Goal: Task Accomplishment & Management: Manage account settings

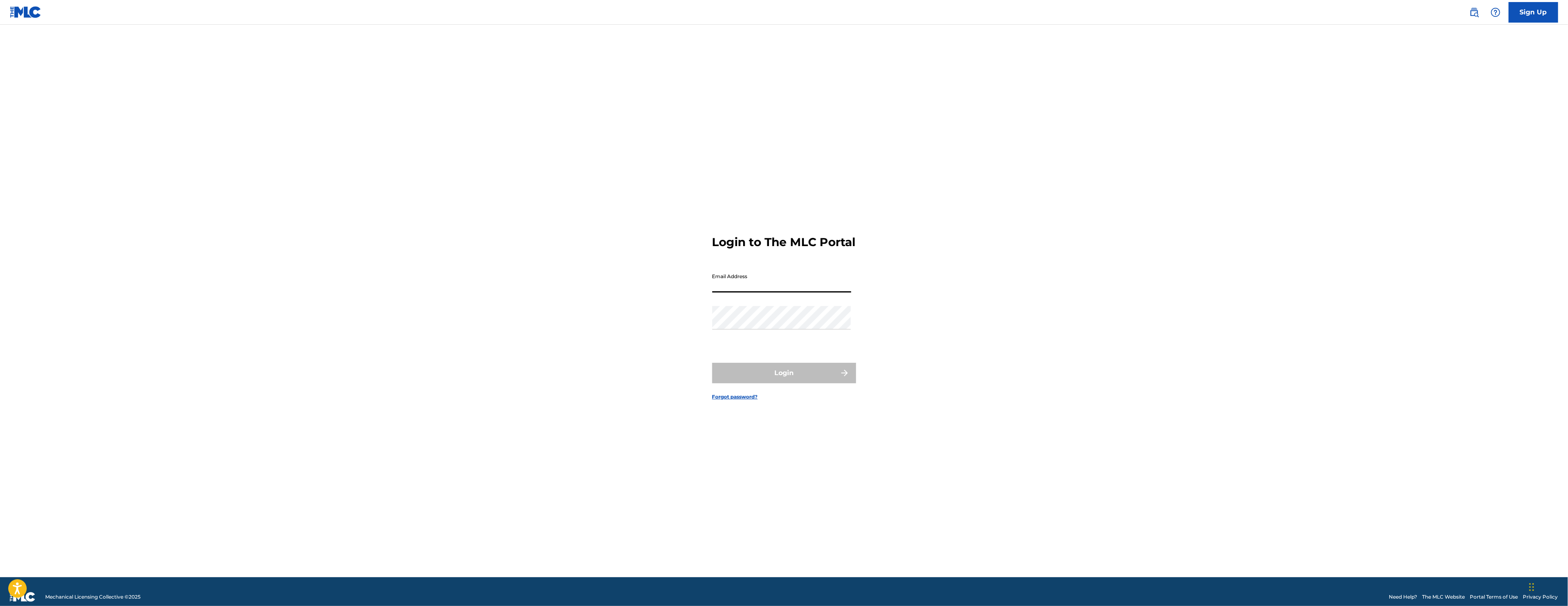
click at [792, 285] on input "Email Address" at bounding box center [782, 280] width 139 height 23
click at [747, 293] on input "Email Address" at bounding box center [782, 280] width 139 height 23
click at [796, 382] on button "Login" at bounding box center [784, 373] width 144 height 21
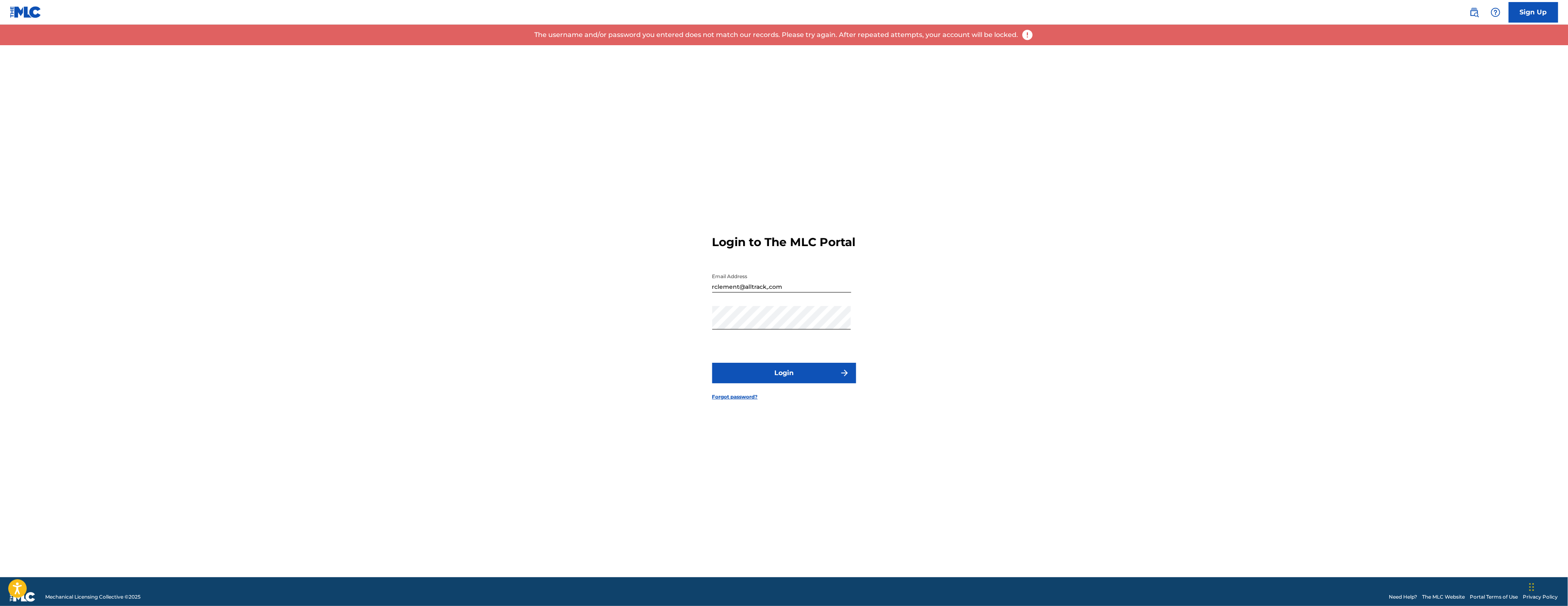
click at [793, 293] on input "rclement@alltrack,.com" at bounding box center [782, 280] width 139 height 23
click at [768, 293] on input "rclement@alltrack,.com" at bounding box center [782, 280] width 139 height 23
type input "[EMAIL_ADDRESS][DOMAIN_NAME]"
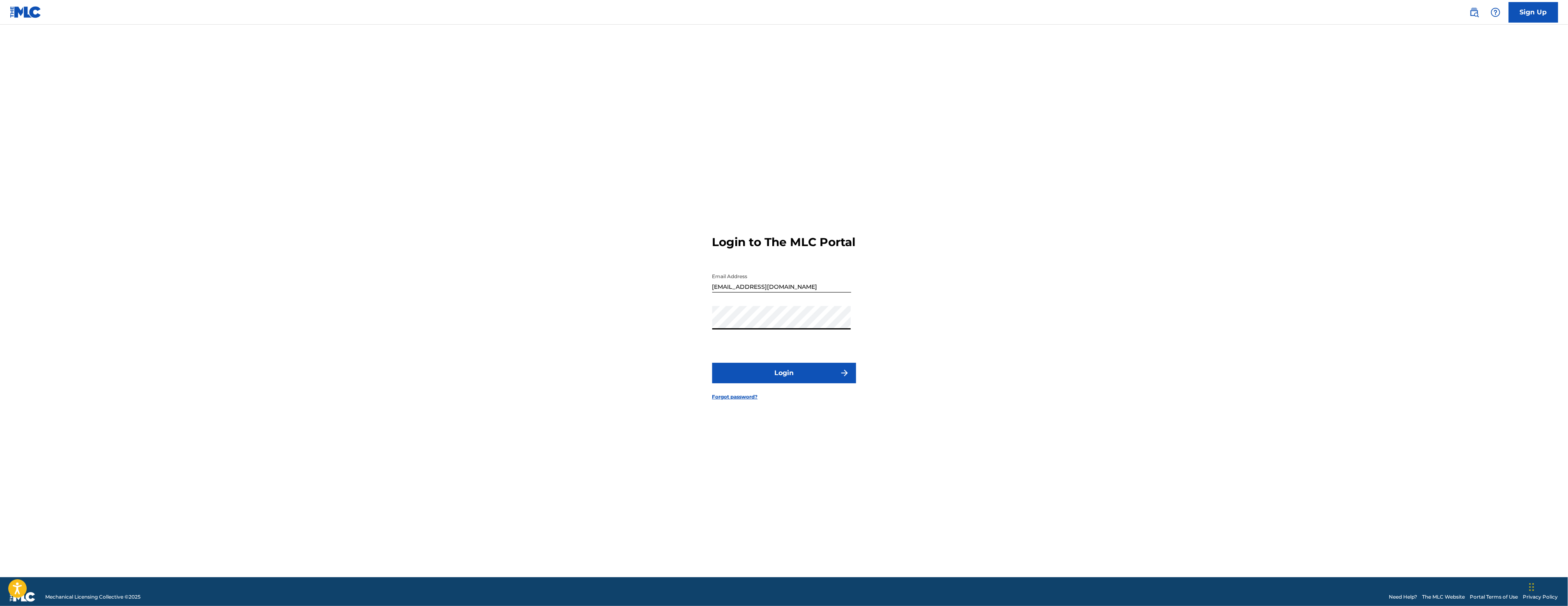
click at [785, 383] on button "Login" at bounding box center [784, 373] width 144 height 21
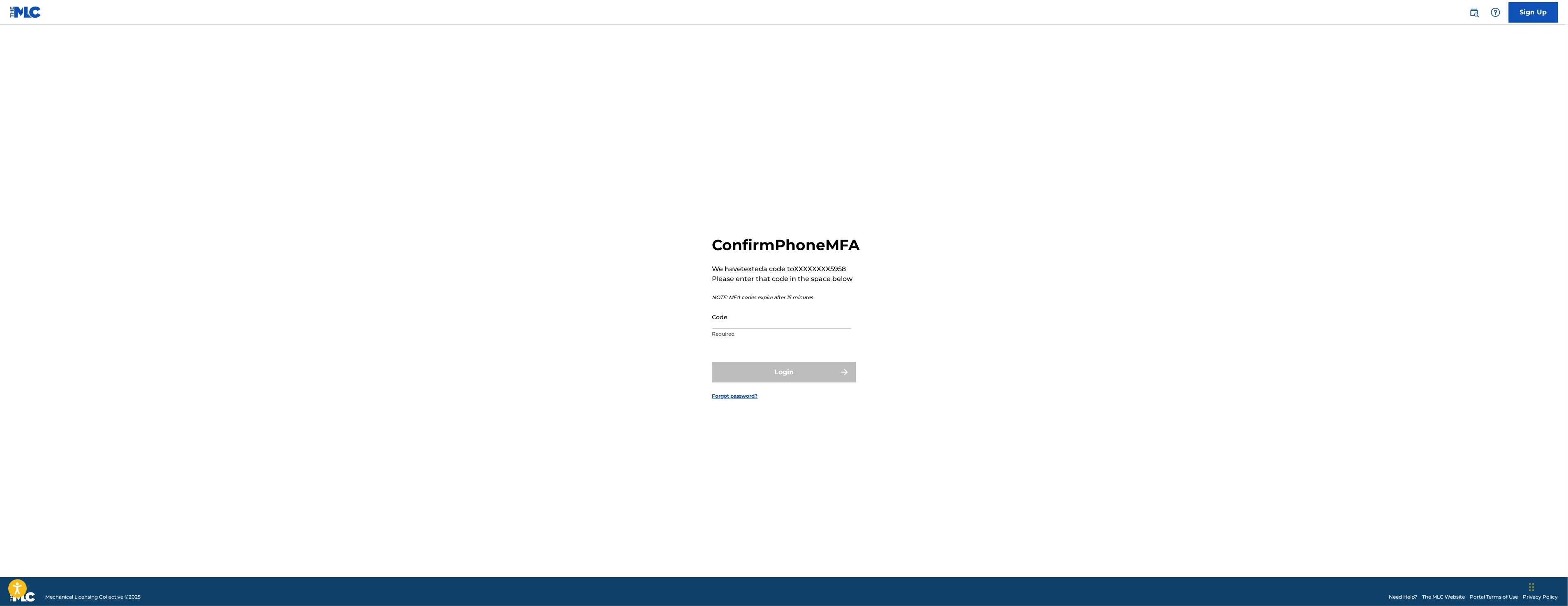
click at [764, 329] on input "Code" at bounding box center [782, 317] width 139 height 23
type input "767365"
click at [811, 383] on button "Login" at bounding box center [784, 372] width 144 height 21
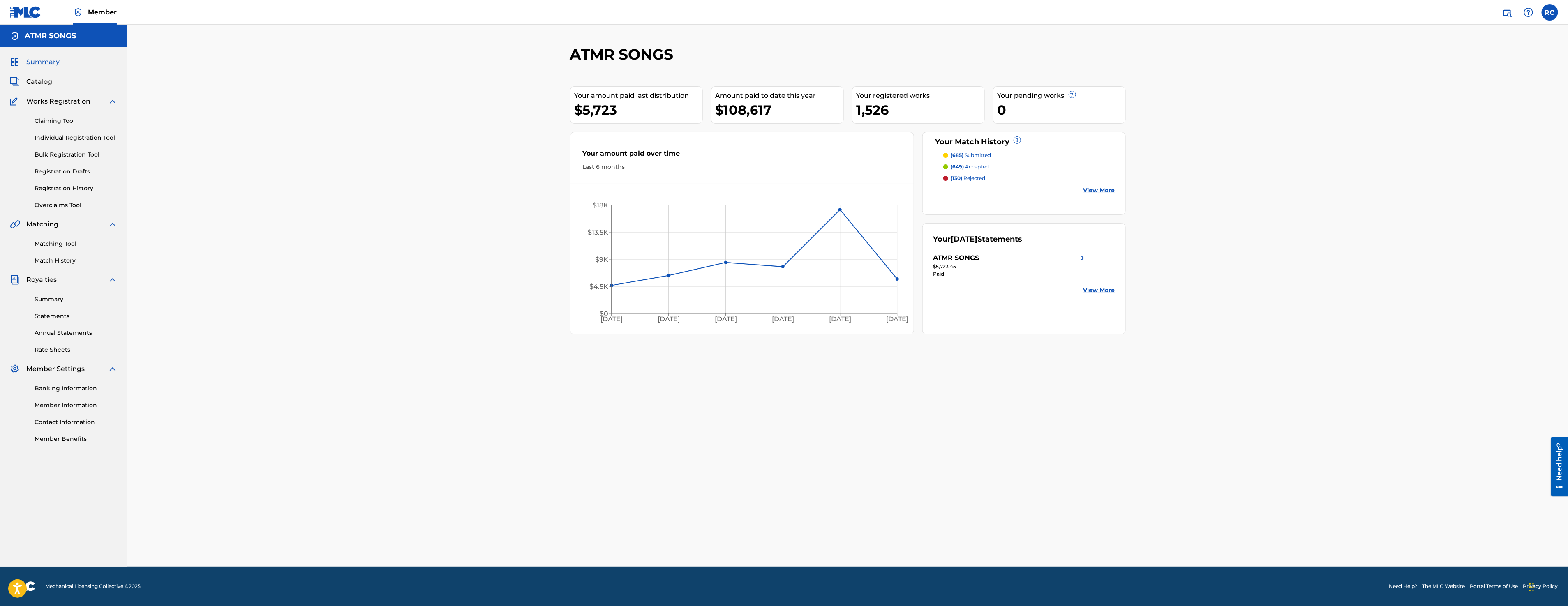
click at [70, 441] on link "Member Benefits" at bounding box center [76, 439] width 83 height 9
